Goal: Information Seeking & Learning: Learn about a topic

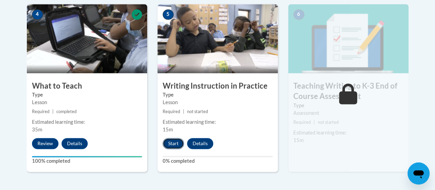
click at [174, 142] on button "Start" at bounding box center [173, 143] width 21 height 11
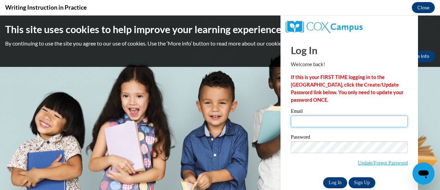
type input "dustin.tilsner@rusd.org"
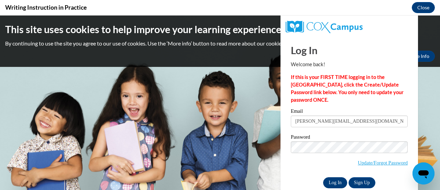
click at [332, 183] on input "Log In" at bounding box center [335, 182] width 24 height 11
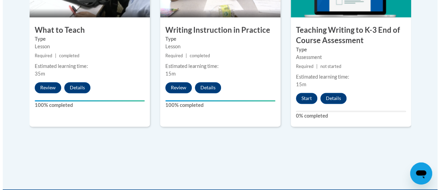
scroll to position [472, 0]
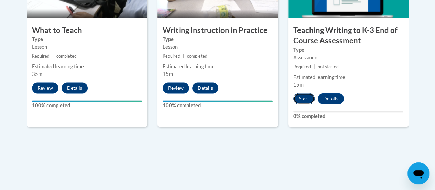
click at [299, 97] on button "Start" at bounding box center [304, 98] width 21 height 11
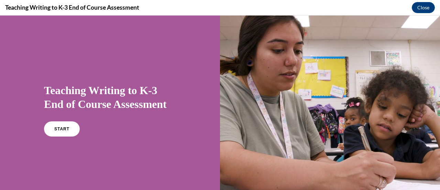
scroll to position [0, 0]
click at [47, 129] on link "START" at bounding box center [62, 129] width 38 height 16
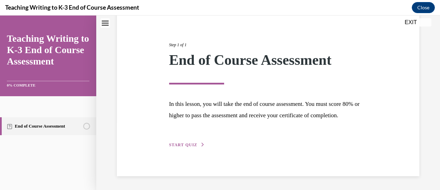
click at [178, 145] on span "START QUIZ" at bounding box center [183, 144] width 28 height 5
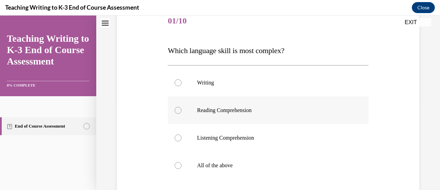
scroll to position [94, 0]
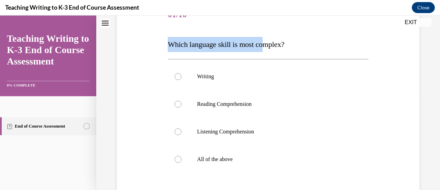
drag, startPoint x: 169, startPoint y: 44, endPoint x: 274, endPoint y: 46, distance: 105.0
click at [274, 46] on span "Which language skill is most complex?" at bounding box center [226, 44] width 117 height 9
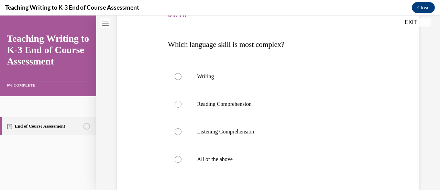
click at [283, 48] on span "Which language skill is most complex?" at bounding box center [226, 44] width 117 height 9
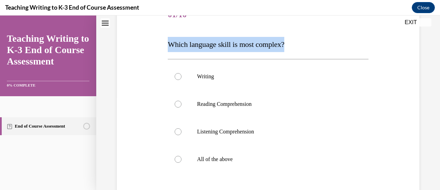
drag, startPoint x: 169, startPoint y: 44, endPoint x: 313, endPoint y: 44, distance: 144.2
click at [313, 44] on p "Which language skill is most complex?" at bounding box center [268, 44] width 201 height 15
copy span "Which language skill is most complex?"
click at [193, 73] on label "Writing" at bounding box center [268, 77] width 201 height 28
click at [182, 73] on input "Writing" at bounding box center [178, 76] width 7 height 7
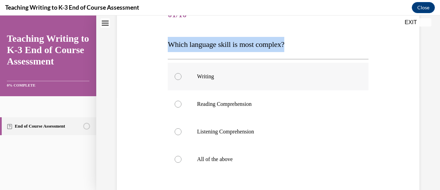
radio input "true"
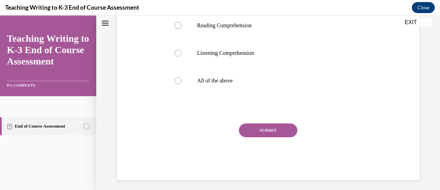
scroll to position [176, 0]
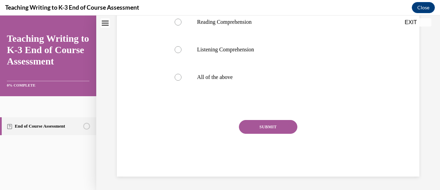
click at [279, 128] on button "SUBMIT" at bounding box center [268, 127] width 58 height 14
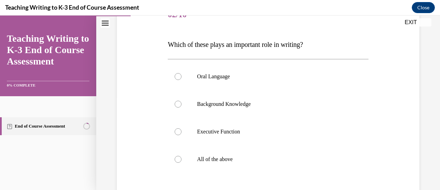
scroll to position [95, 0]
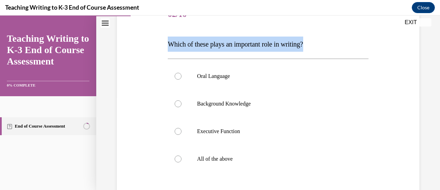
drag, startPoint x: 167, startPoint y: 42, endPoint x: 313, endPoint y: 46, distance: 145.9
click at [303, 46] on span "Which of these plays an important role in writing?" at bounding box center [235, 44] width 135 height 8
copy span "Which of these plays an important role in writing?"
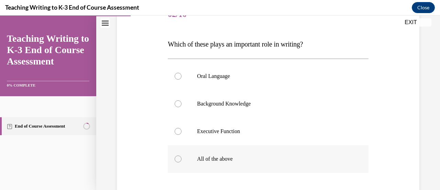
click at [216, 152] on label "All of the above" at bounding box center [268, 159] width 201 height 28
click at [182, 155] on input "All of the above" at bounding box center [178, 158] width 7 height 7
radio input "true"
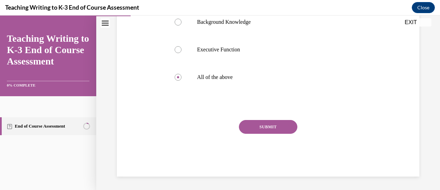
click at [260, 127] on button "SUBMIT" at bounding box center [268, 127] width 58 height 14
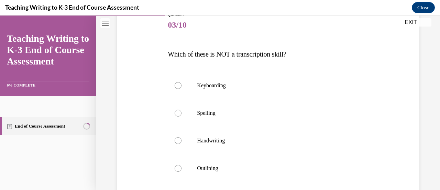
scroll to position [91, 0]
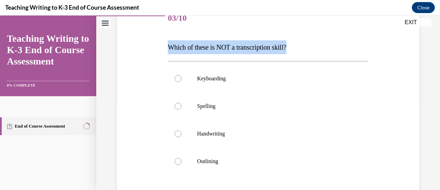
drag, startPoint x: 167, startPoint y: 45, endPoint x: 302, endPoint y: 49, distance: 135.3
click at [302, 49] on div "Question 03/10 Which of these is NOT a transcription skill? Keyboarding Spellin…" at bounding box center [268, 127] width 204 height 266
copy span "Which of these is NOT a transcription skill?"
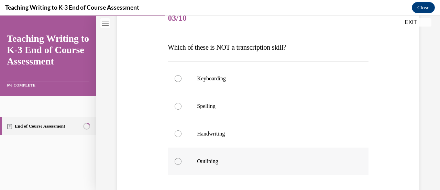
click at [202, 165] on label "Outlining" at bounding box center [268, 161] width 201 height 28
click at [182, 164] on input "Outlining" at bounding box center [178, 161] width 7 height 7
radio input "true"
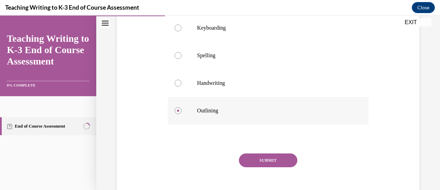
scroll to position [175, 0]
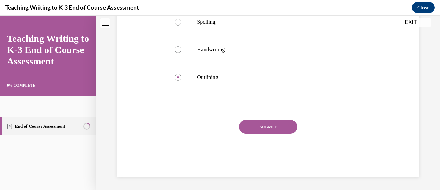
click at [260, 130] on button "SUBMIT" at bounding box center [268, 127] width 58 height 14
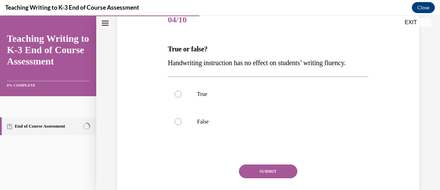
scroll to position [88, 0]
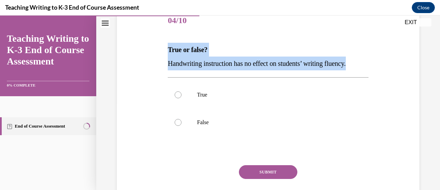
drag, startPoint x: 168, startPoint y: 47, endPoint x: 371, endPoint y: 65, distance: 204.2
click at [371, 65] on div "Question 04/10 True or false? Handwriting instruction has no effect on students…" at bounding box center [268, 104] width 306 height 235
copy div "True or false? Handwriting instruction has no effect on students’ writing fluen…"
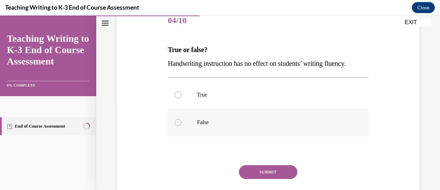
click at [189, 125] on label "False" at bounding box center [268, 122] width 201 height 28
click at [182, 125] on input "False" at bounding box center [178, 122] width 7 height 7
radio input "true"
click at [271, 172] on button "SUBMIT" at bounding box center [268, 172] width 58 height 14
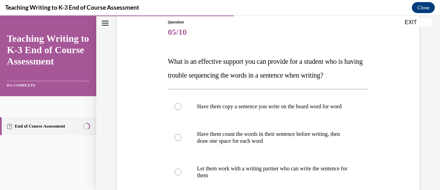
scroll to position [104, 0]
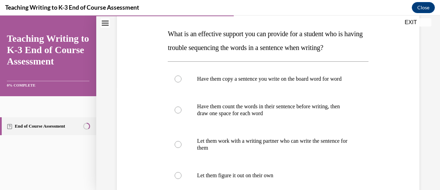
drag, startPoint x: 166, startPoint y: 31, endPoint x: 362, endPoint y: 53, distance: 197.4
click at [362, 53] on div "Question 05/10 What is an effective support you can provide for a student who i…" at bounding box center [268, 127] width 204 height 293
copy span "What is an effective support you can provide for a student who is having troubl…"
click at [407, 110] on div "Question 05/10 What is an effective support you can provide for a student who i…" at bounding box center [268, 122] width 306 height 303
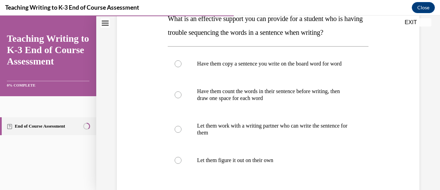
scroll to position [118, 0]
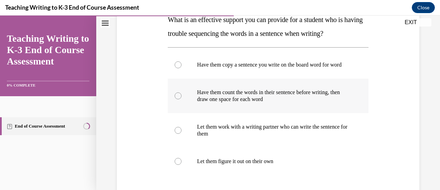
click at [257, 103] on p "Have them count the words in their sentence before writing, then draw one space…" at bounding box center [274, 96] width 154 height 14
click at [182, 99] on input "Have them count the words in their sentence before writing, then draw one space…" at bounding box center [178, 95] width 7 height 7
radio input "true"
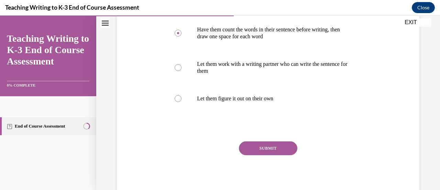
click at [269, 155] on button "SUBMIT" at bounding box center [268, 148] width 58 height 14
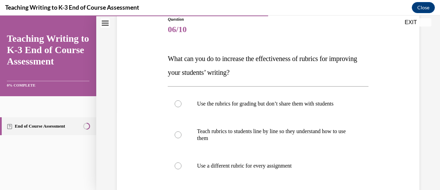
scroll to position [81, 0]
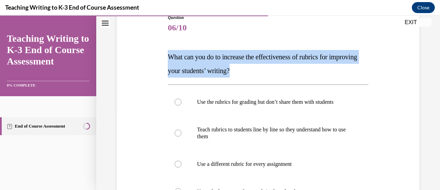
drag, startPoint x: 167, startPoint y: 57, endPoint x: 274, endPoint y: 72, distance: 108.4
click at [274, 72] on div "Question 06/10 What can you do to increase the effectiveness of rubrics for imp…" at bounding box center [268, 147] width 204 height 286
copy span "What can you do to increase the effectiveness of rubrics for improving your stu…"
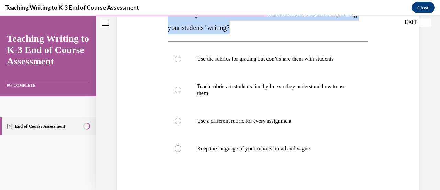
scroll to position [125, 0]
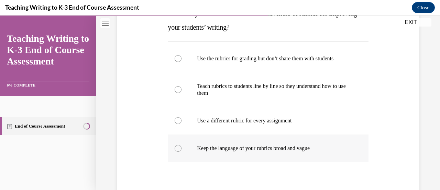
click at [270, 149] on p "Keep the language of your rubrics broad and vague" at bounding box center [274, 148] width 154 height 7
click at [182, 149] on input "Keep the language of your rubrics broad and vague" at bounding box center [178, 148] width 7 height 7
radio input "true"
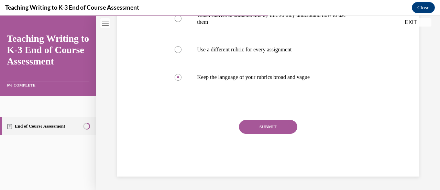
click at [280, 129] on button "SUBMIT" at bounding box center [268, 127] width 58 height 14
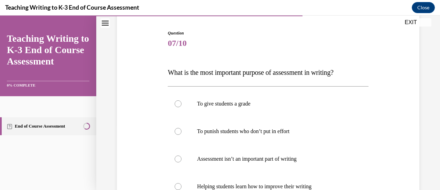
scroll to position [66, 0]
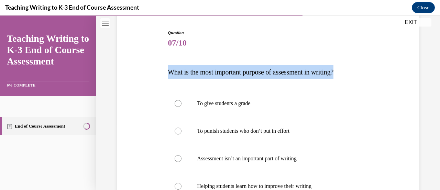
drag, startPoint x: 166, startPoint y: 71, endPoint x: 364, endPoint y: 72, distance: 198.2
click at [364, 72] on div "Question 07/10 What is the most important purpose of assessment in writing? To …" at bounding box center [268, 152] width 204 height 266
copy span "What is the most important purpose of assessment in writing?"
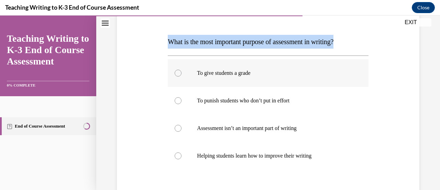
scroll to position [94, 0]
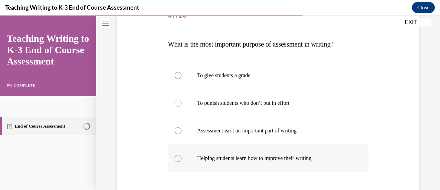
click at [268, 157] on p "Helping students learn how to improve their writing" at bounding box center [274, 157] width 154 height 7
click at [182, 157] on input "Helping students learn how to improve their writing" at bounding box center [178, 157] width 7 height 7
radio input "true"
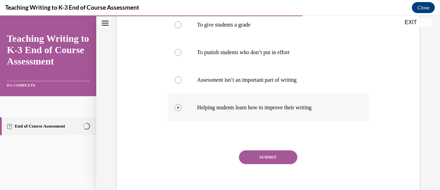
scroll to position [148, 0]
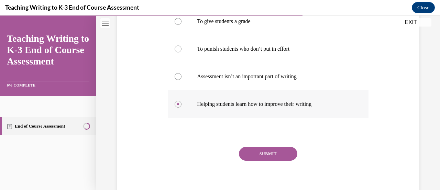
click at [268, 157] on button "SUBMIT" at bounding box center [268, 154] width 58 height 14
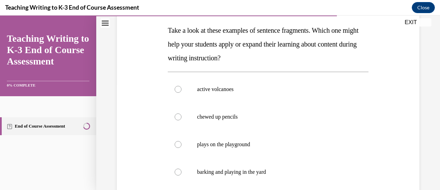
scroll to position [107, 0]
click at [180, 145] on div at bounding box center [178, 144] width 7 height 7
click at [180, 145] on input "plays on the playground" at bounding box center [178, 144] width 7 height 7
radio input "true"
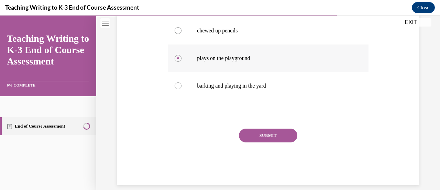
scroll to position [195, 0]
click at [275, 137] on button "SUBMIT" at bounding box center [268, 134] width 58 height 14
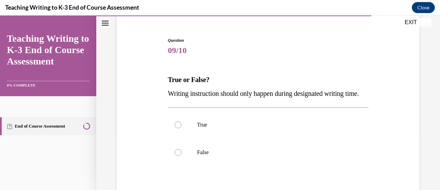
scroll to position [107, 0]
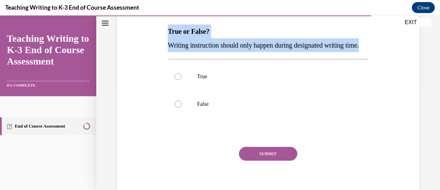
drag, startPoint x: 167, startPoint y: 29, endPoint x: 206, endPoint y: 56, distance: 47.0
click at [206, 52] on div "True or False? Writing instruction should only happen during designated writing…" at bounding box center [268, 38] width 201 height 28
copy div "True or False? Writing instruction should only happen during designated writing…"
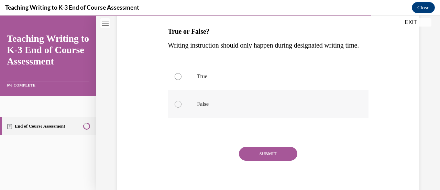
click at [192, 118] on label "False" at bounding box center [268, 104] width 201 height 28
click at [182, 107] on input "False" at bounding box center [178, 103] width 7 height 7
radio input "true"
click at [264, 160] on button "SUBMIT" at bounding box center [268, 154] width 58 height 14
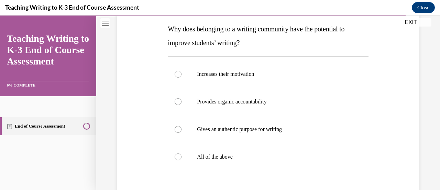
scroll to position [109, 0]
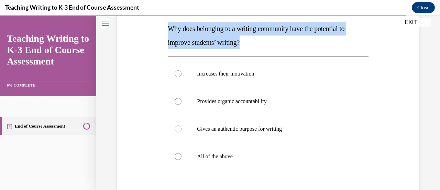
drag, startPoint x: 166, startPoint y: 26, endPoint x: 253, endPoint y: 44, distance: 89.1
click at [253, 44] on div "Question 10/10 Why does belonging to a writing community have the potential to …" at bounding box center [268, 115] width 204 height 279
copy span "Why does belonging to a writing community have the potential to improve student…"
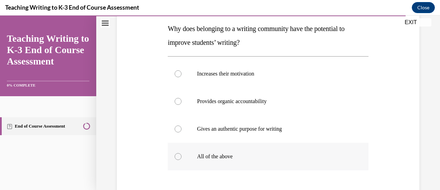
click at [211, 153] on p "All of the above" at bounding box center [274, 156] width 154 height 7
click at [182, 153] on input "All of the above" at bounding box center [178, 156] width 7 height 7
radio input "true"
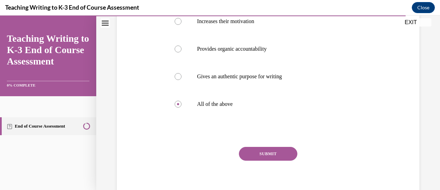
click at [273, 151] on button "SUBMIT" at bounding box center [268, 154] width 58 height 14
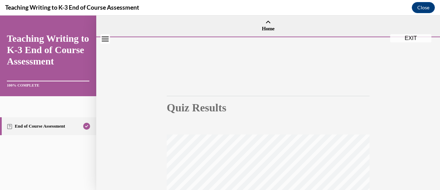
scroll to position [8, 0]
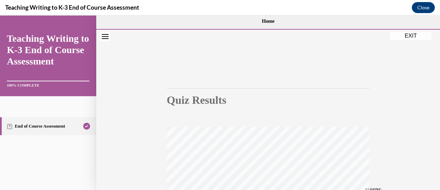
click at [109, 37] on button "Close navigation menu" at bounding box center [105, 37] width 10 height 10
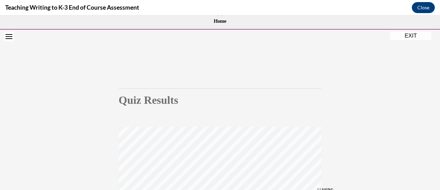
click at [12, 38] on icon "Open navigation menu" at bounding box center [9, 36] width 7 height 5
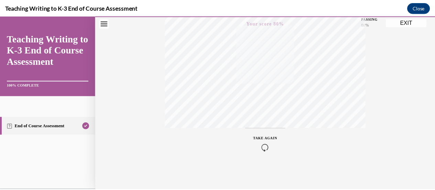
scroll to position [139, 0]
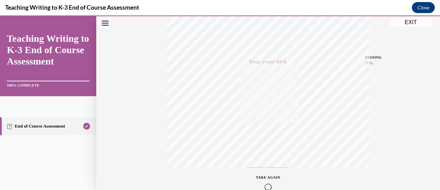
click at [409, 24] on button "EXIT" at bounding box center [411, 22] width 41 height 8
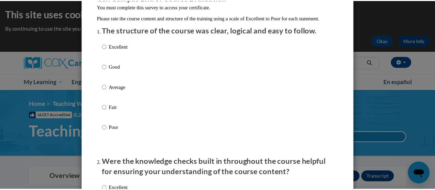
scroll to position [0, 0]
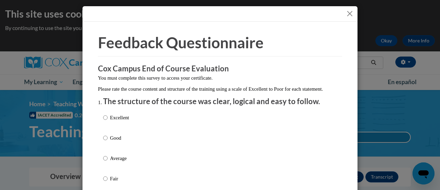
click at [348, 13] on button "Close" at bounding box center [350, 13] width 9 height 9
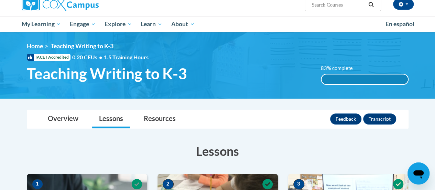
scroll to position [58, 0]
click at [61, 118] on link "Overview" at bounding box center [63, 119] width 44 height 18
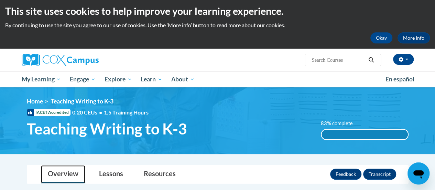
scroll to position [0, 0]
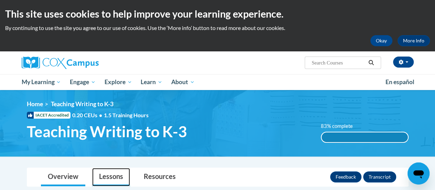
click at [116, 176] on link "Lessons" at bounding box center [111, 177] width 38 height 18
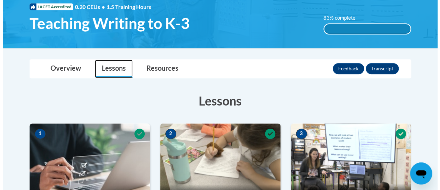
scroll to position [109, 0]
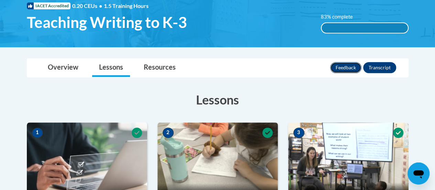
click at [352, 66] on button "Feedback" at bounding box center [345, 67] width 31 height 11
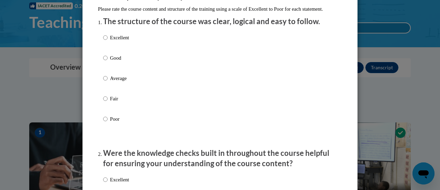
scroll to position [85, 0]
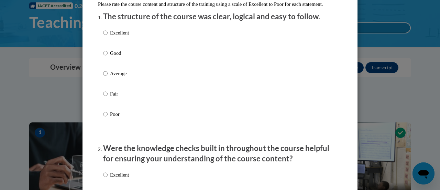
click at [110, 57] on p "Good" at bounding box center [119, 53] width 19 height 8
click at [108, 57] on input "Good" at bounding box center [105, 53] width 4 height 8
radio input "true"
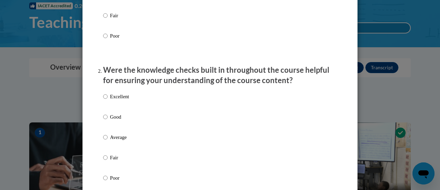
click at [110, 120] on p "Good" at bounding box center [119, 117] width 19 height 8
click at [108, 120] on input "Good" at bounding box center [105, 117] width 4 height 8
radio input "true"
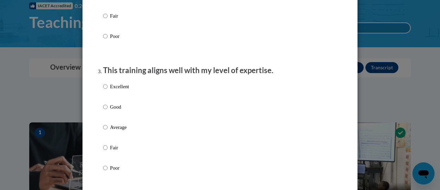
scroll to position [305, 0]
click at [110, 110] on p "Good" at bounding box center [119, 107] width 19 height 8
click at [108, 110] on input "Good" at bounding box center [105, 107] width 4 height 8
radio input "true"
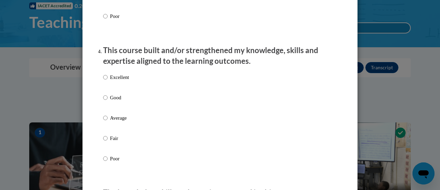
scroll to position [467, 0]
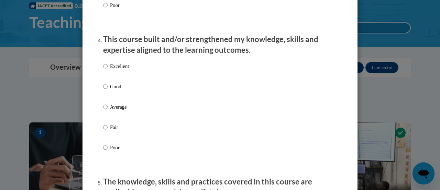
click at [110, 90] on p "Good" at bounding box center [119, 87] width 19 height 8
click at [108, 90] on input "Good" at bounding box center [105, 87] width 4 height 8
radio input "true"
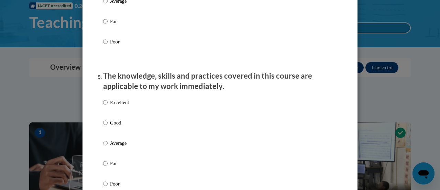
scroll to position [581, 0]
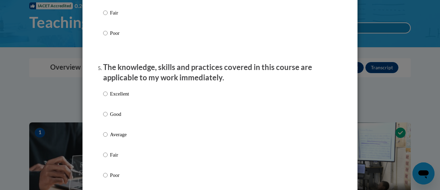
click at [111, 118] on p "Good" at bounding box center [119, 114] width 19 height 8
click at [108, 118] on input "Good" at bounding box center [105, 114] width 4 height 8
radio input "true"
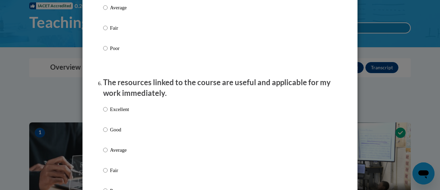
click at [110, 132] on p "Good" at bounding box center [119, 130] width 19 height 8
click at [108, 132] on input "Good" at bounding box center [105, 130] width 4 height 8
radio input "true"
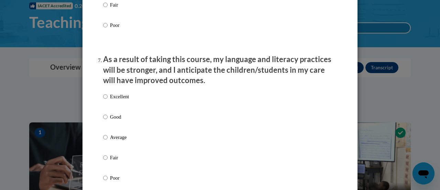
scroll to position [873, 0]
click at [110, 120] on p "Good" at bounding box center [119, 117] width 19 height 8
click at [108, 120] on input "Good" at bounding box center [105, 117] width 4 height 8
radio input "true"
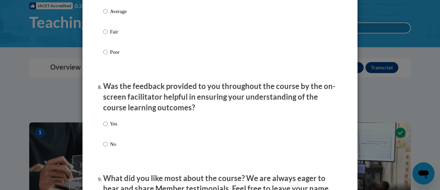
scroll to position [999, 0]
click at [110, 127] on p "Yes" at bounding box center [113, 123] width 7 height 8
click at [108, 127] on input "Yes" at bounding box center [105, 123] width 4 height 8
radio input "true"
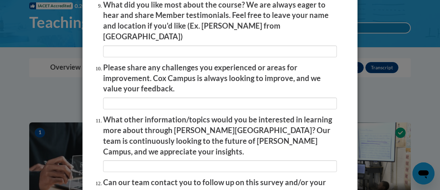
scroll to position [1241, 0]
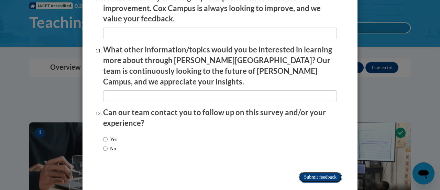
click at [305, 171] on input "Submit feedback" at bounding box center [320, 176] width 43 height 11
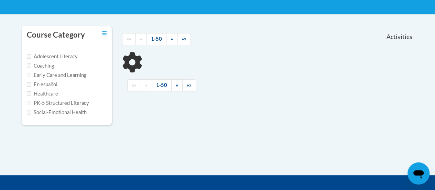
scroll to position [129, 0]
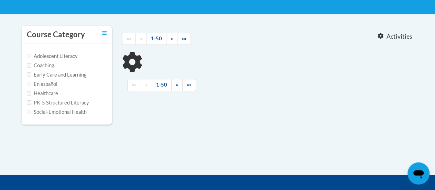
type input "data-driven"
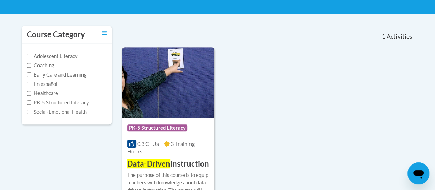
click at [189, 164] on h3 "Data-Driven Instruction" at bounding box center [168, 163] width 82 height 11
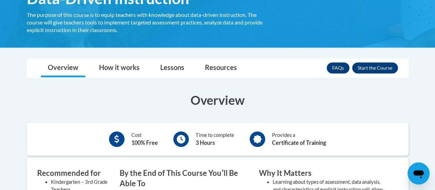
scroll to position [128, 0]
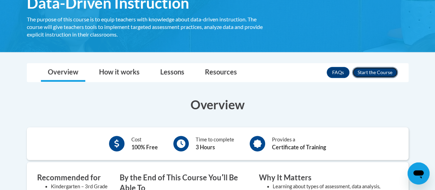
click at [370, 76] on button "Enroll" at bounding box center [375, 72] width 46 height 11
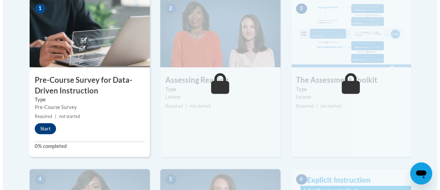
scroll to position [233, 0]
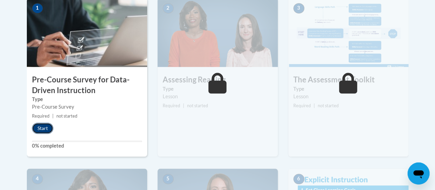
click at [44, 128] on button "Start" at bounding box center [42, 127] width 21 height 11
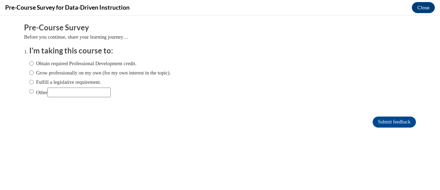
scroll to position [0, 0]
click at [45, 73] on label "Grow professionally on my own (for my own interest in the topic)." at bounding box center [100, 73] width 142 height 8
click at [34, 73] on input "Grow professionally on my own (for my own interest in the topic)." at bounding box center [31, 73] width 4 height 8
radio input "true"
click at [85, 65] on label "Obtain required Professional Development credit." at bounding box center [82, 64] width 107 height 8
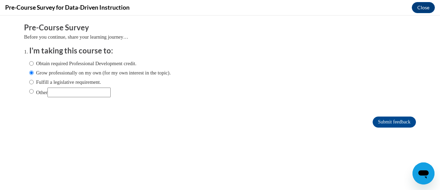
click at [34, 65] on input "Obtain required Professional Development credit." at bounding box center [31, 64] width 4 height 8
radio input "true"
click at [381, 122] on input "Submit feedback" at bounding box center [394, 121] width 43 height 11
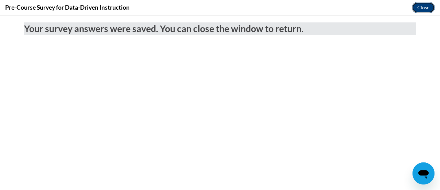
click at [428, 9] on button "Close" at bounding box center [423, 7] width 23 height 11
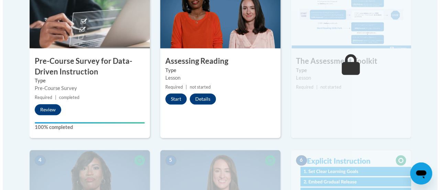
scroll to position [252, 0]
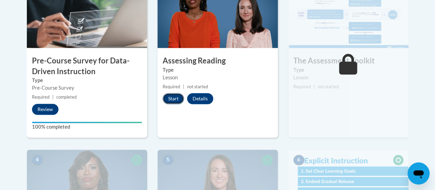
click at [174, 99] on button "Start" at bounding box center [173, 98] width 21 height 11
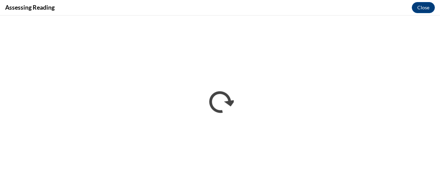
scroll to position [0, 0]
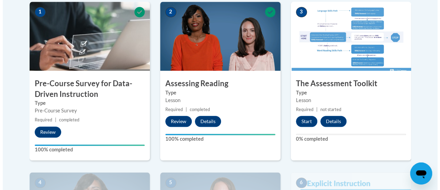
scroll to position [231, 0]
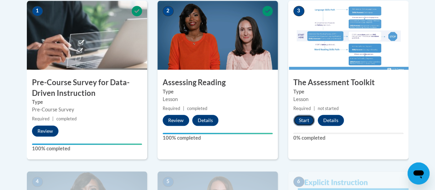
click at [306, 120] on button "Start" at bounding box center [304, 120] width 21 height 11
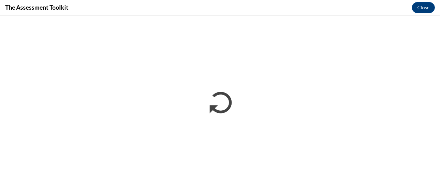
scroll to position [0, 0]
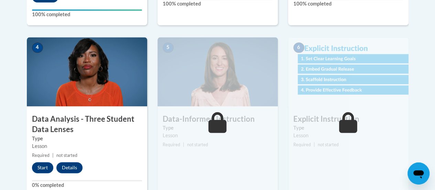
scroll to position [361, 0]
